Goal: Task Accomplishment & Management: Manage account settings

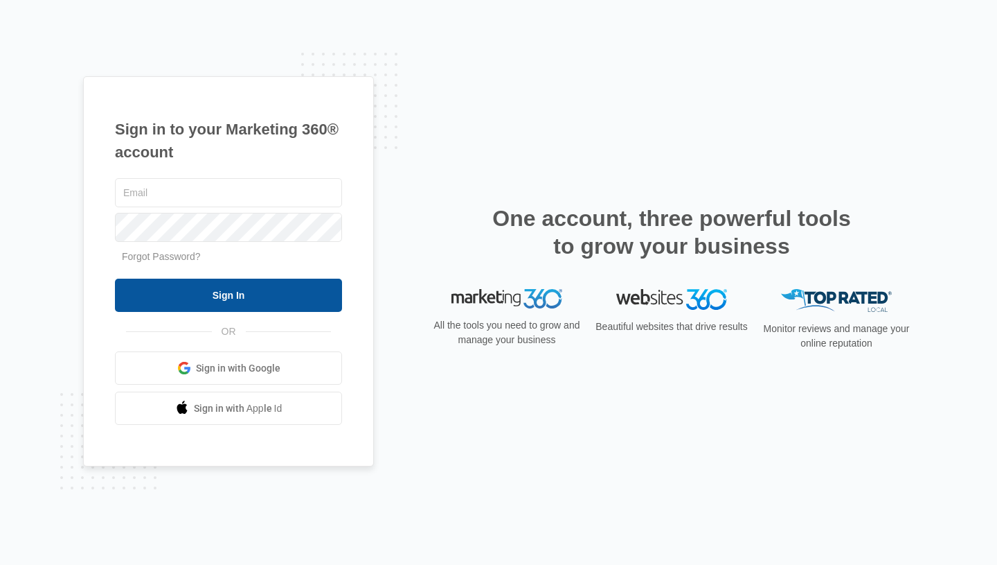
type input "[EMAIL_ADDRESS][DOMAIN_NAME]"
click at [269, 280] on input "Sign In" at bounding box center [228, 294] width 227 height 33
